Goal: Task Accomplishment & Management: Use online tool/utility

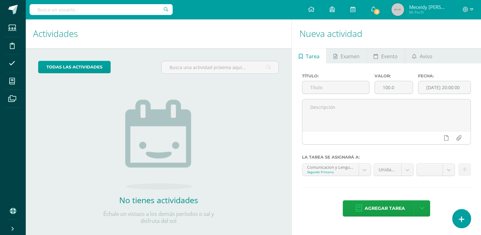
click at [468, 219] on link at bounding box center [461, 218] width 18 height 18
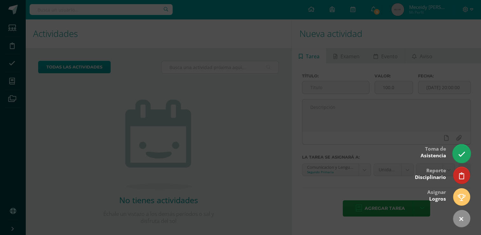
click at [463, 157] on icon at bounding box center [461, 153] width 7 height 7
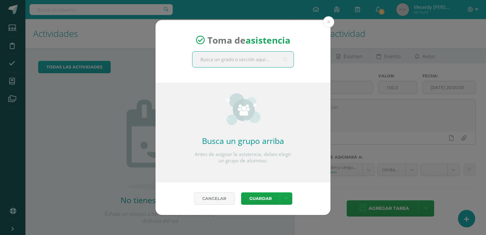
click at [218, 59] on input "text" at bounding box center [242, 59] width 101 height 16
type input "quinto"
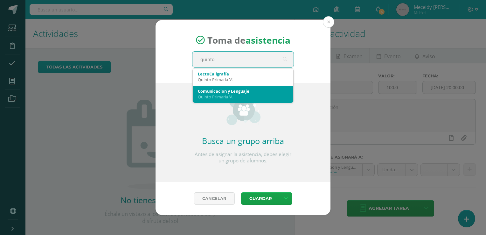
click at [226, 95] on div "Quinto Primaria 'A'" at bounding box center [243, 97] width 90 height 6
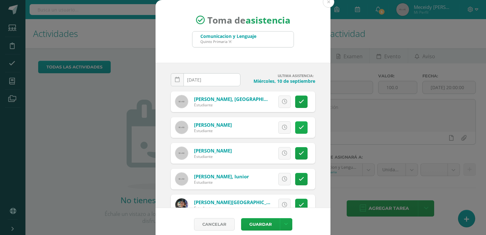
click at [297, 128] on link at bounding box center [301, 127] width 12 height 12
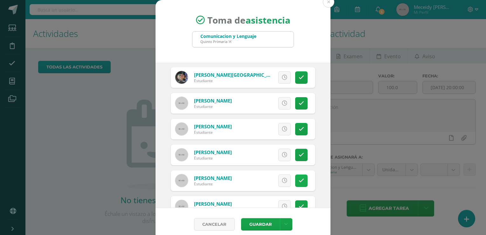
scroll to position [159, 0]
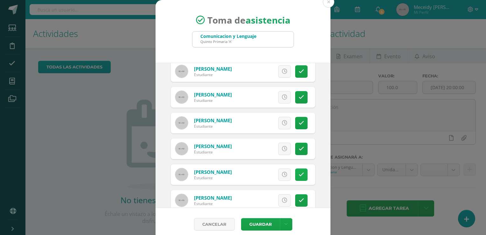
click at [296, 173] on link at bounding box center [301, 174] width 12 height 12
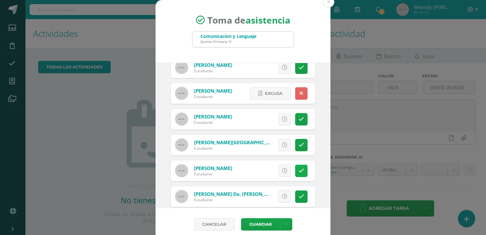
scroll to position [249, 0]
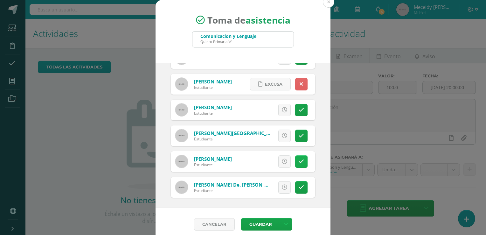
click at [298, 162] on icon at bounding box center [300, 161] width 5 height 5
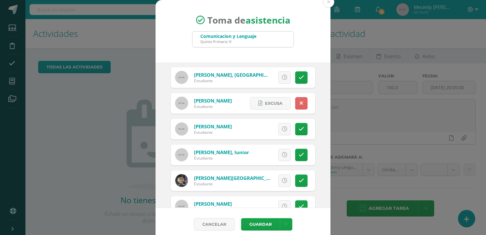
scroll to position [0, 0]
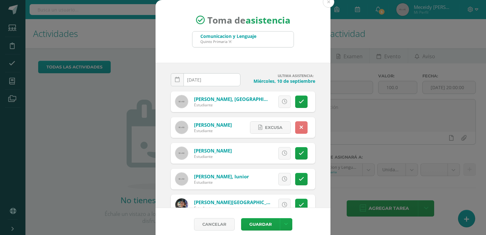
click at [299, 127] on icon at bounding box center [300, 127] width 3 height 5
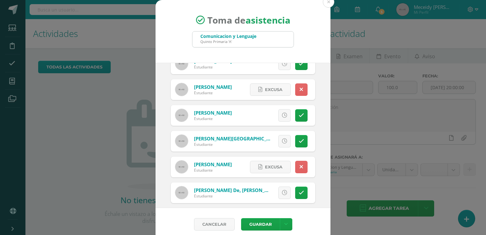
scroll to position [249, 0]
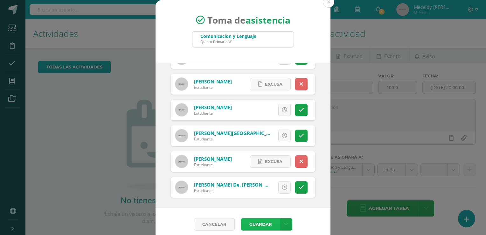
click at [268, 221] on button "Guardar" at bounding box center [260, 224] width 39 height 12
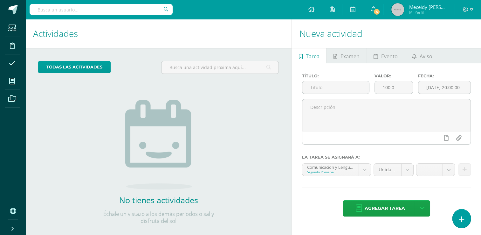
click at [456, 223] on link at bounding box center [461, 218] width 18 height 18
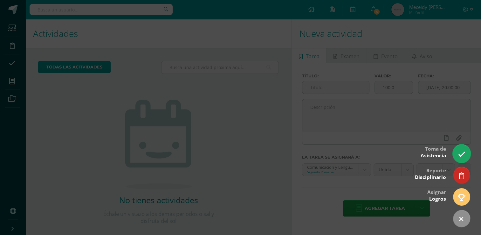
click at [459, 153] on icon at bounding box center [461, 153] width 7 height 7
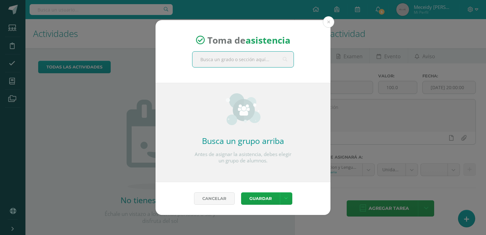
click at [242, 61] on input "text" at bounding box center [242, 59] width 101 height 16
type input "tercero"
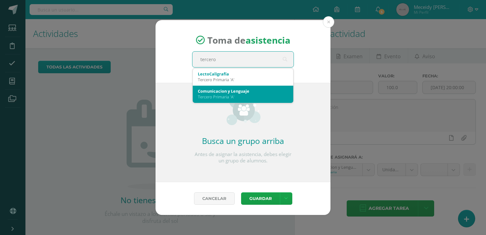
click at [229, 97] on div "Tercero Primaria 'A'" at bounding box center [243, 97] width 90 height 6
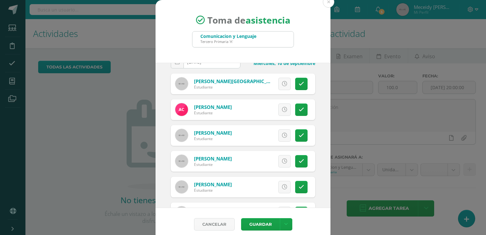
scroll to position [32, 0]
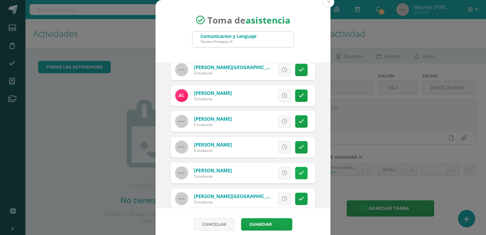
click at [298, 174] on icon at bounding box center [300, 172] width 5 height 5
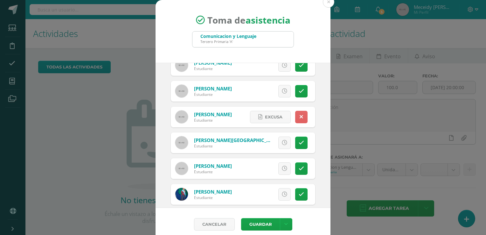
scroll to position [95, 0]
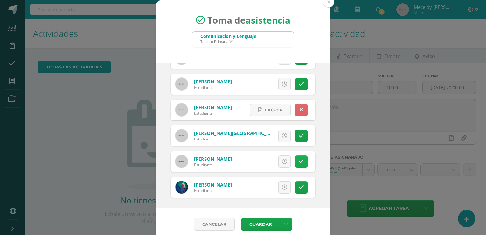
click at [298, 160] on icon at bounding box center [300, 161] width 5 height 5
click at [253, 223] on button "Guardar" at bounding box center [260, 224] width 39 height 12
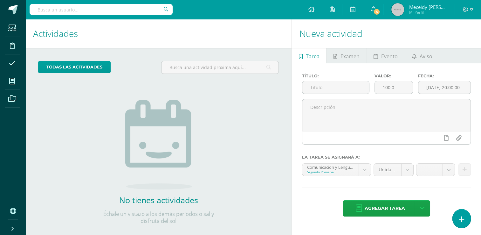
click at [466, 221] on link at bounding box center [461, 218] width 18 height 18
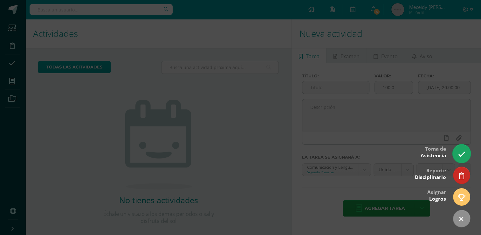
click at [456, 153] on link at bounding box center [461, 153] width 18 height 18
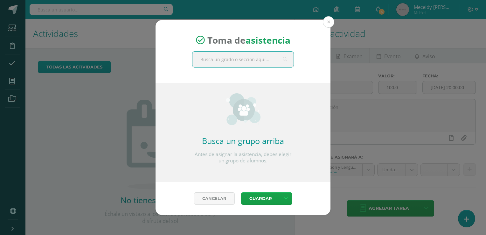
click at [270, 59] on input "text" at bounding box center [242, 59] width 101 height 16
type input "tercero"
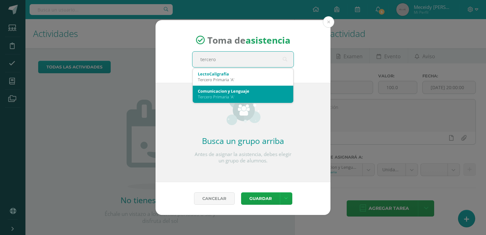
click at [240, 98] on div "Tercero Primaria 'A'" at bounding box center [243, 97] width 90 height 6
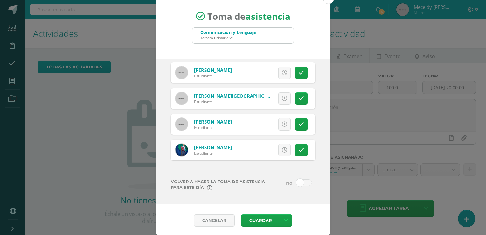
scroll to position [5, 0]
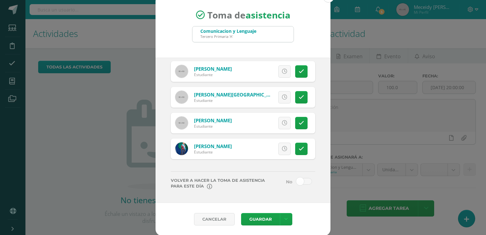
click at [296, 180] on span at bounding box center [304, 181] width 16 height 7
click at [0, 0] on input "checkbox" at bounding box center [0, 0] width 0 height 0
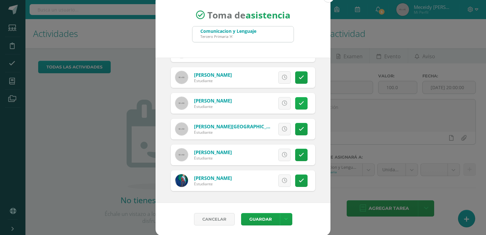
click at [298, 101] on icon at bounding box center [300, 102] width 5 height 5
click at [263, 219] on button "Guardar" at bounding box center [260, 219] width 39 height 12
